Goal: Find specific page/section: Find specific page/section

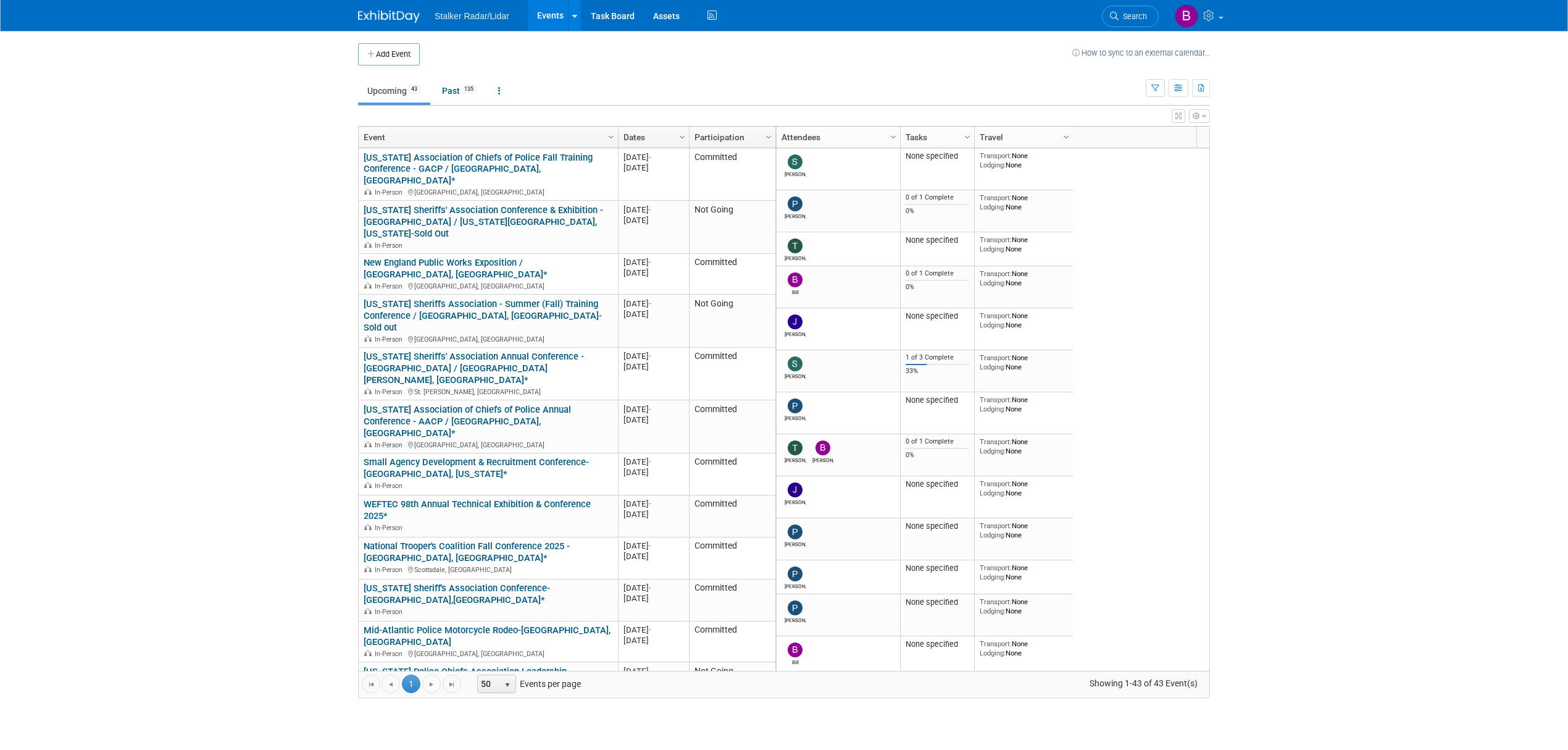
click at [1126, 20] on span "Search" at bounding box center [1133, 16] width 29 height 10
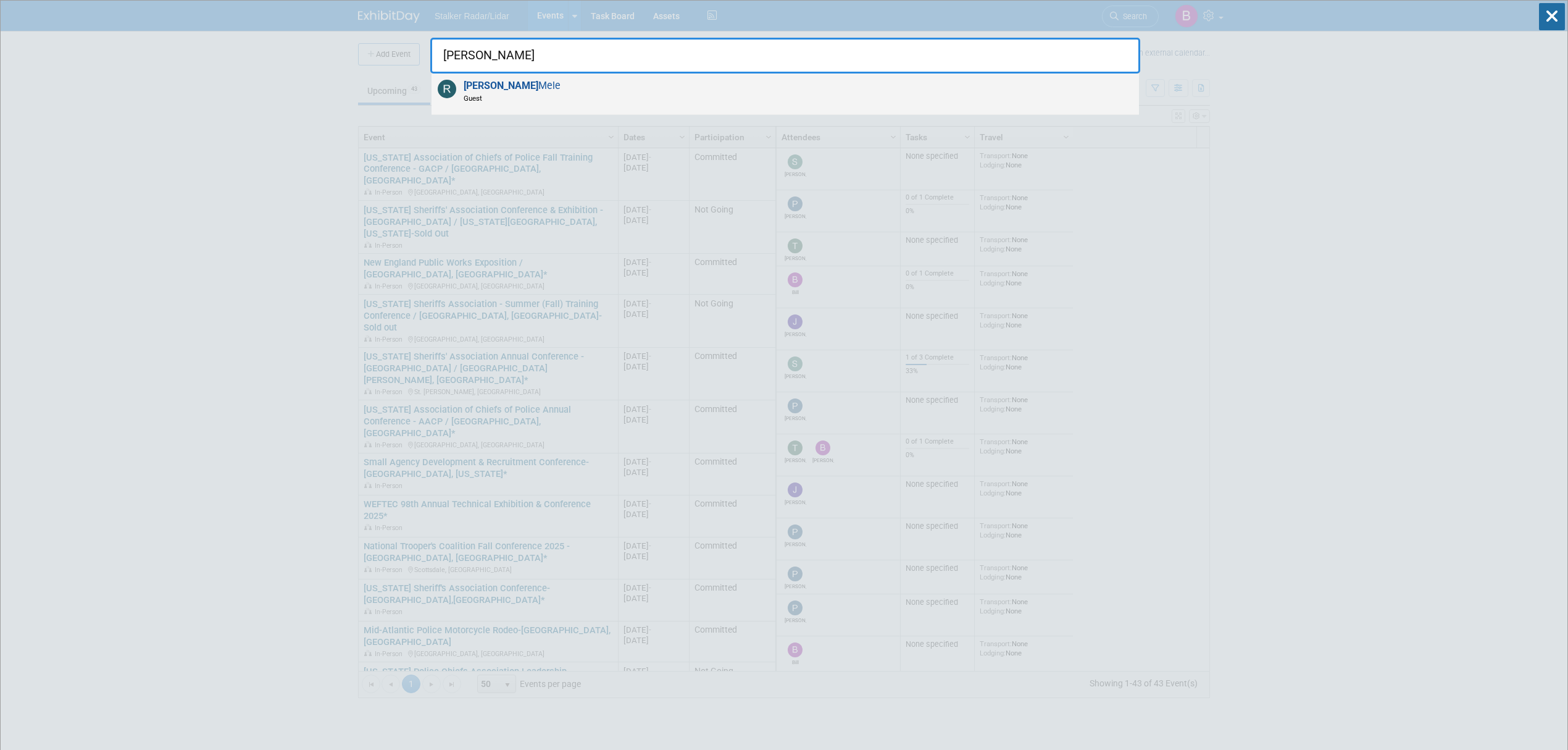
type input "[PERSON_NAME]"
click at [524, 91] on div "[PERSON_NAME]" at bounding box center [785, 94] width 708 height 41
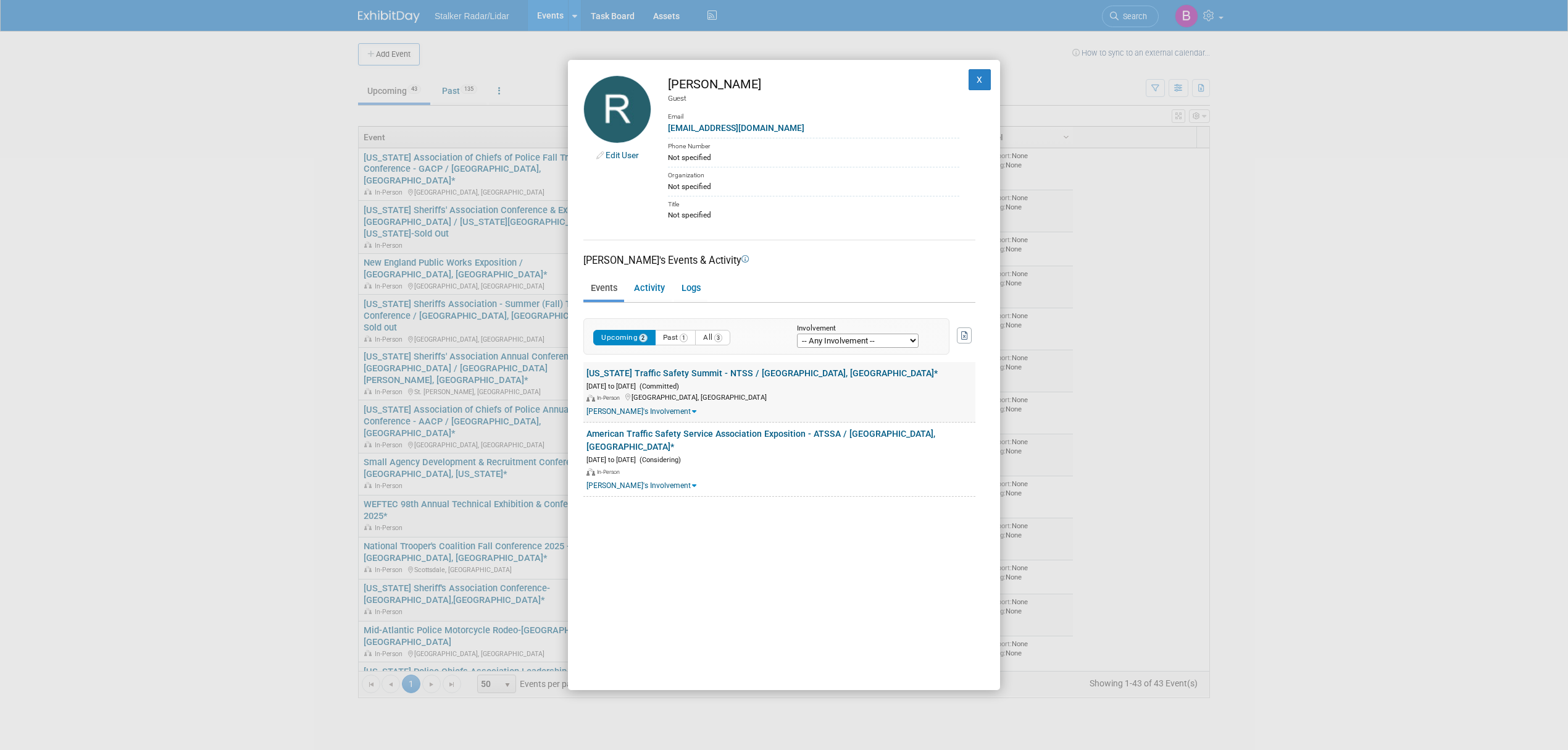
click at [694, 369] on link "[US_STATE] Traffic Safety Summit - NTSS / [GEOGRAPHIC_DATA], [GEOGRAPHIC_DATA]*" at bounding box center [762, 373] width 351 height 10
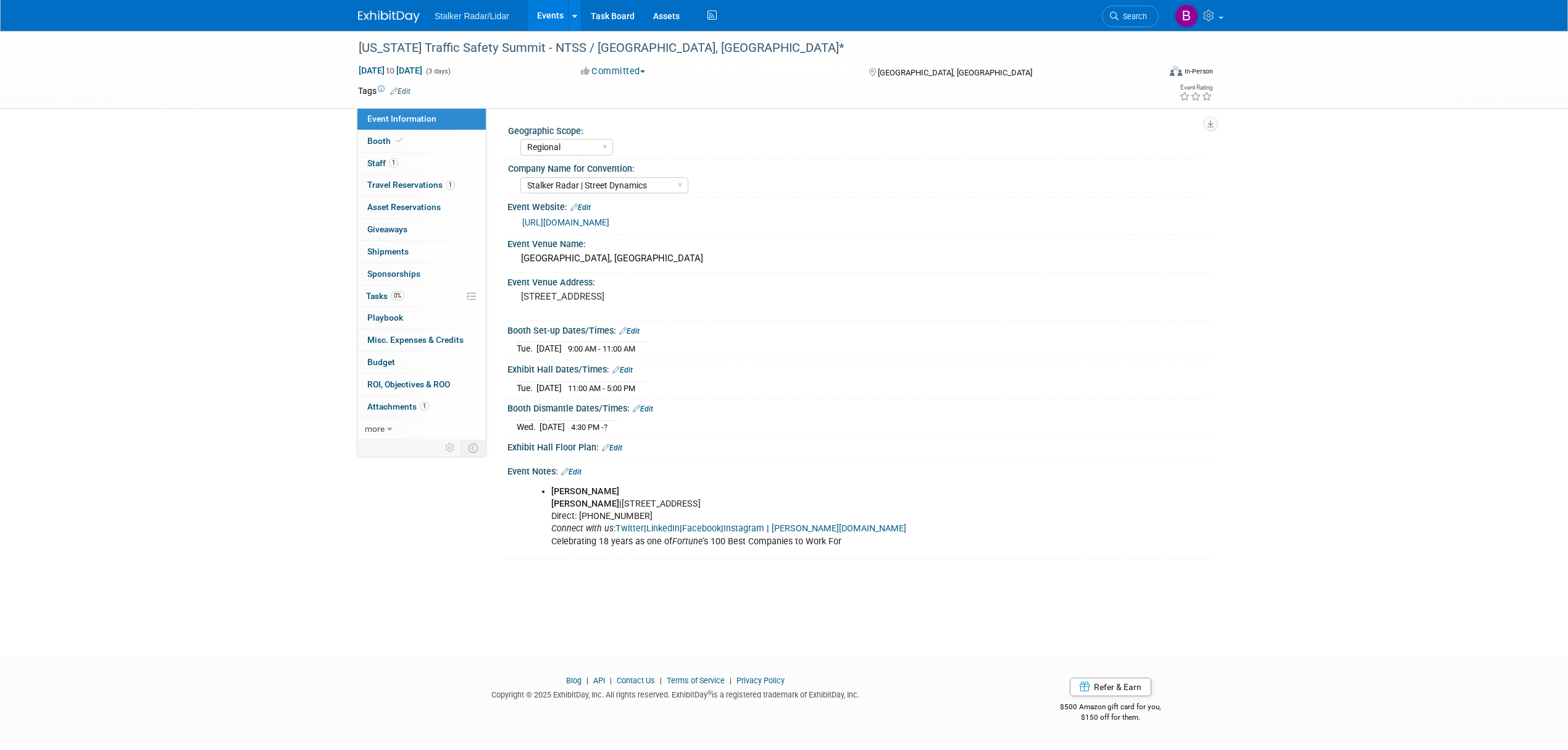
select select "Regional"
select select "Stalker Radar | Street Dynamics"
click at [408, 139] on link "Booth" at bounding box center [421, 141] width 128 height 21
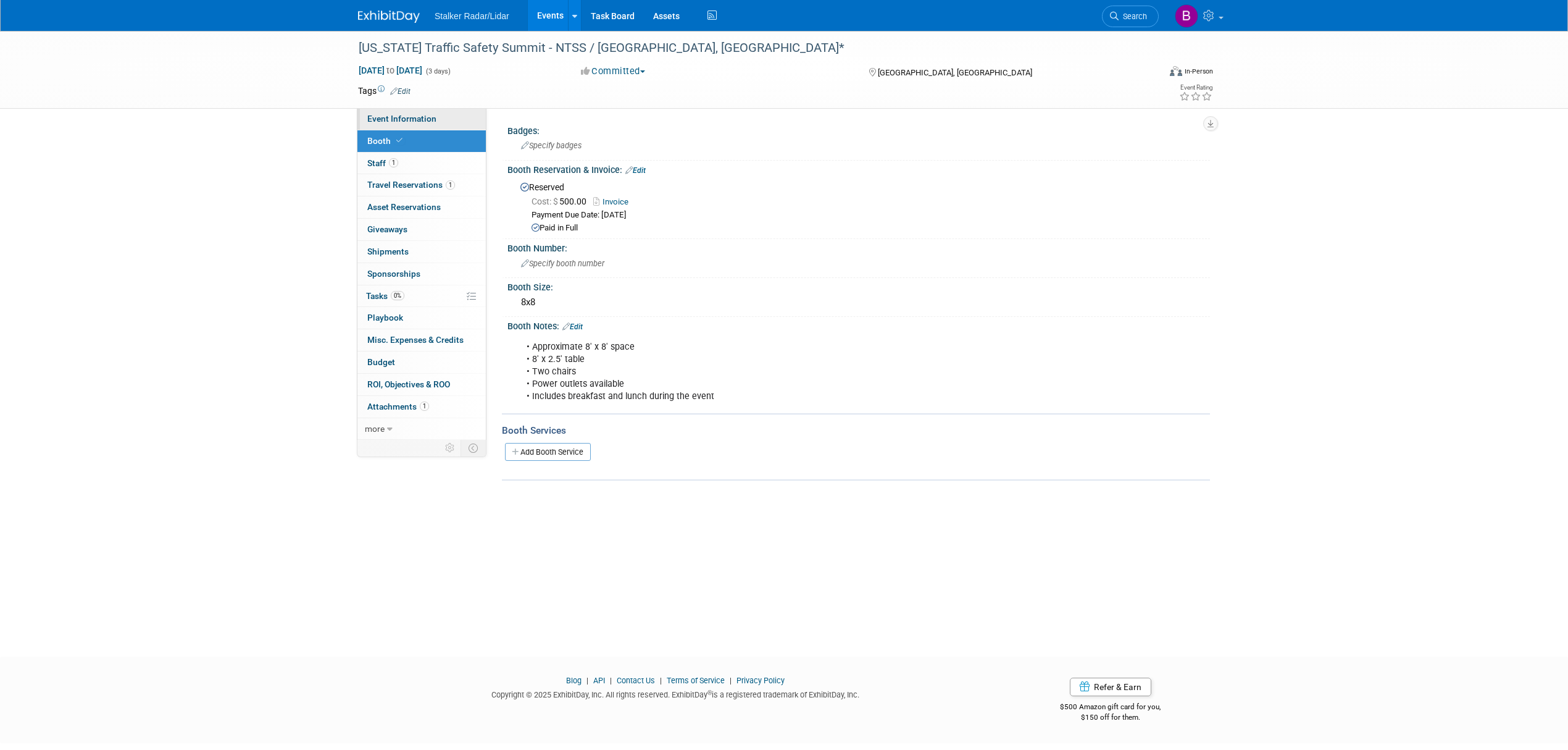
click at [402, 116] on span "Event Information" at bounding box center [402, 118] width 69 height 10
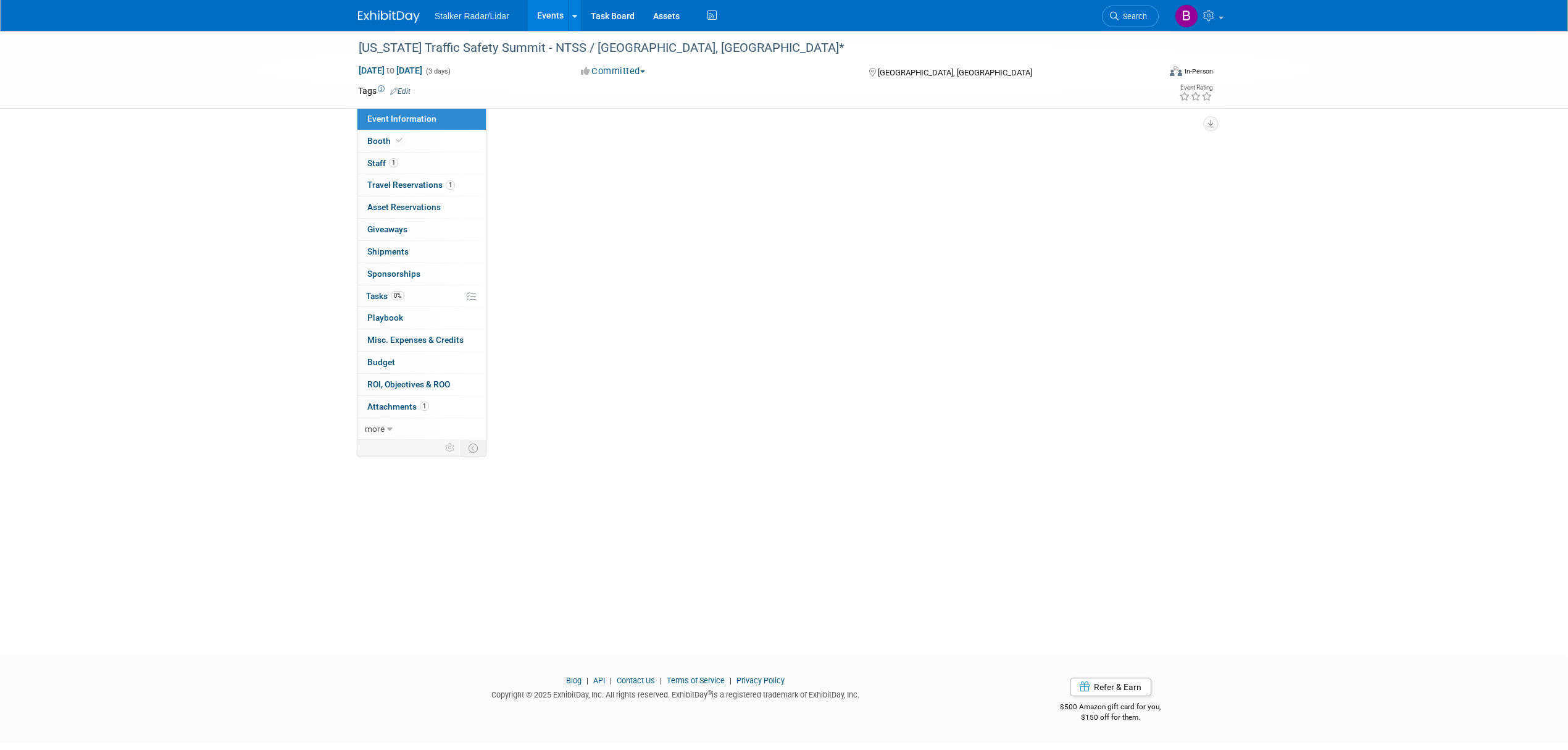
select select "Regional"
select select "Stalker Radar | Street Dynamics"
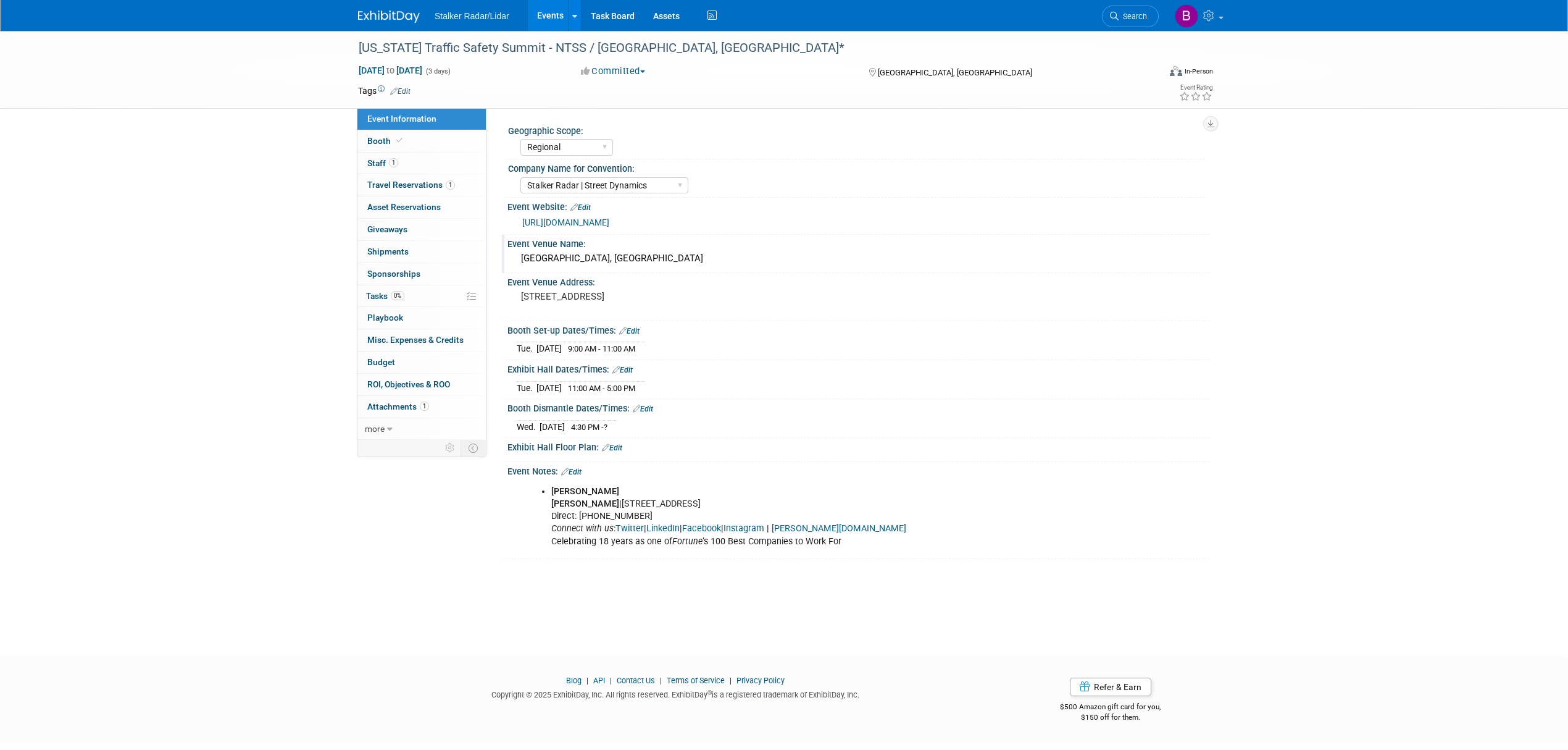
drag, startPoint x: 653, startPoint y: 261, endPoint x: 519, endPoint y: 254, distance: 134.2
click at [519, 254] on div "South Point Hotel, Casino & Spa" at bounding box center [859, 259] width 684 height 19
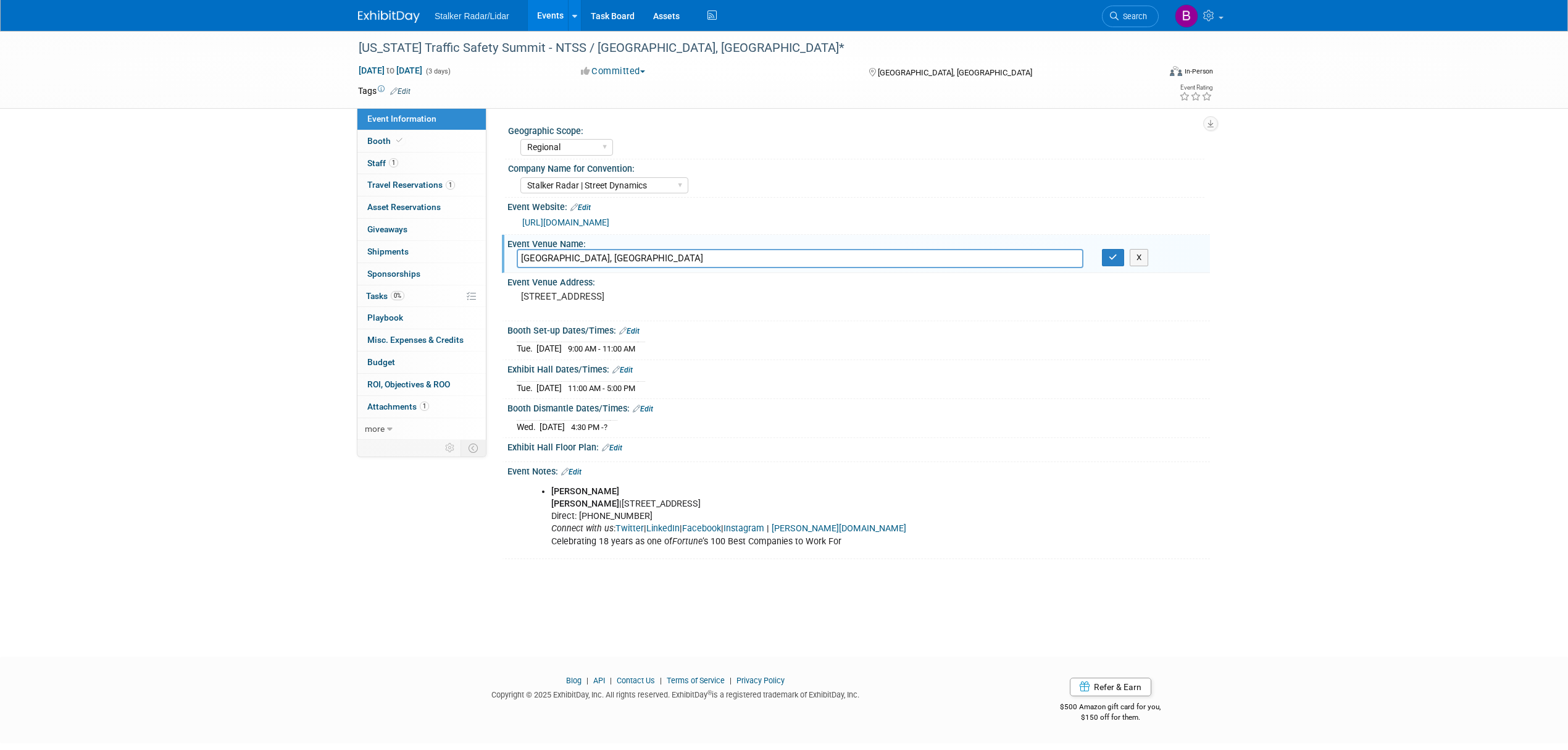
drag, startPoint x: 678, startPoint y: 258, endPoint x: 507, endPoint y: 253, distance: 171.1
click at [507, 253] on div "South Point Hotel, Casino & Spa" at bounding box center [800, 259] width 586 height 19
click at [1111, 264] on button "button" at bounding box center [1113, 257] width 22 height 17
